Goal: Transaction & Acquisition: Obtain resource

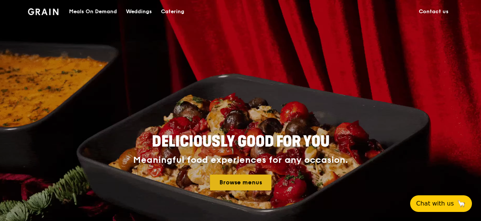
click at [236, 186] on link "Browse menus" at bounding box center [240, 182] width 61 height 16
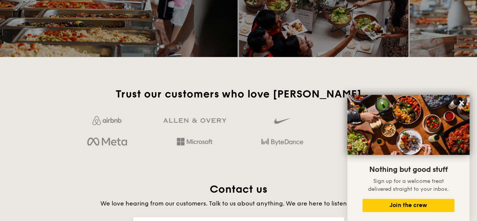
scroll to position [1094, 0]
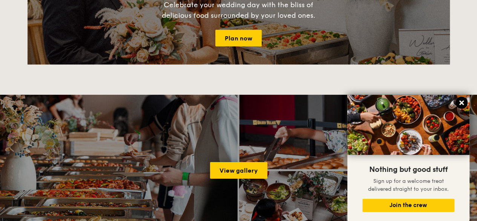
click at [462, 104] on icon at bounding box center [461, 102] width 5 height 5
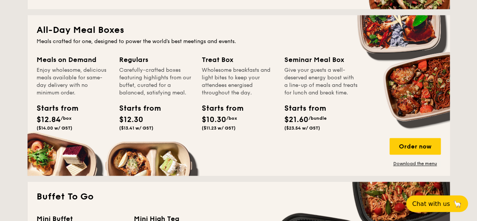
scroll to position [490, 0]
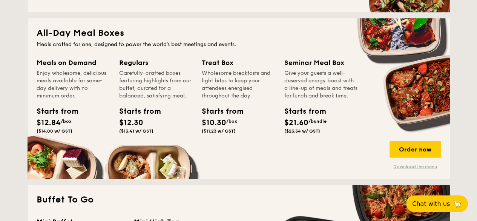
click at [414, 167] on link "Download the menu" at bounding box center [415, 166] width 51 height 6
